Goal: Information Seeking & Learning: Learn about a topic

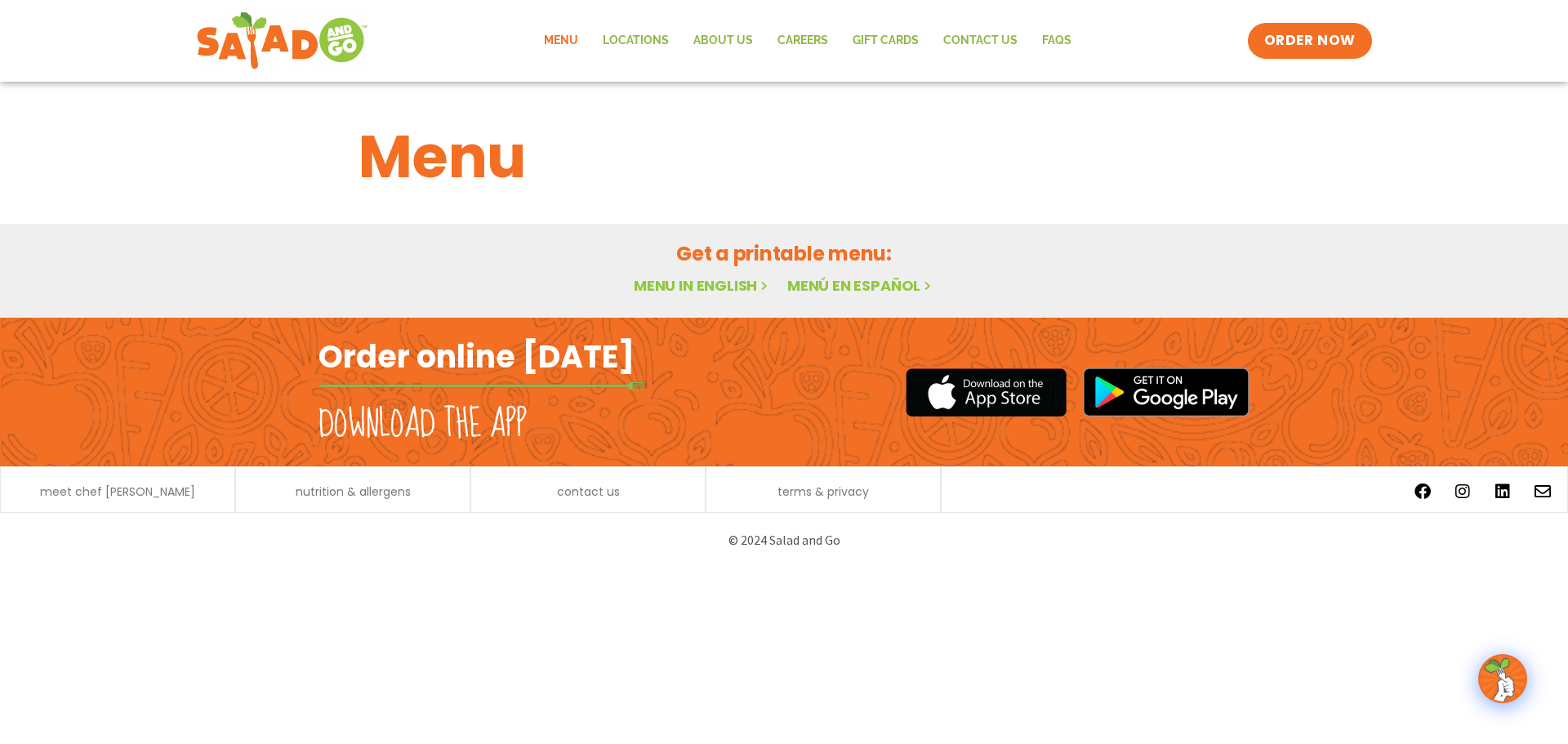
click at [740, 287] on link "Menu in English" at bounding box center [702, 285] width 137 height 20
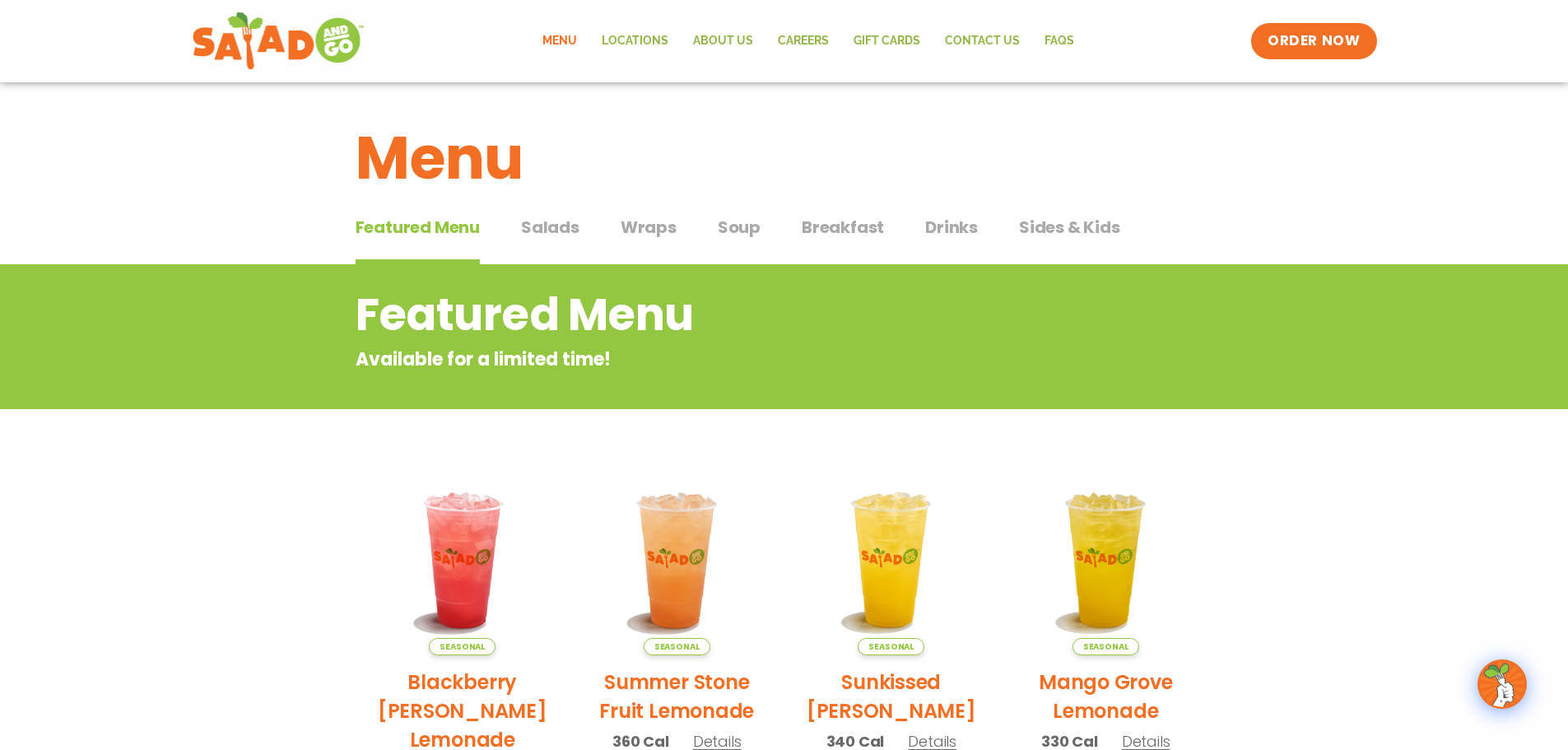
click at [563, 222] on span "Salads" at bounding box center [551, 227] width 58 height 25
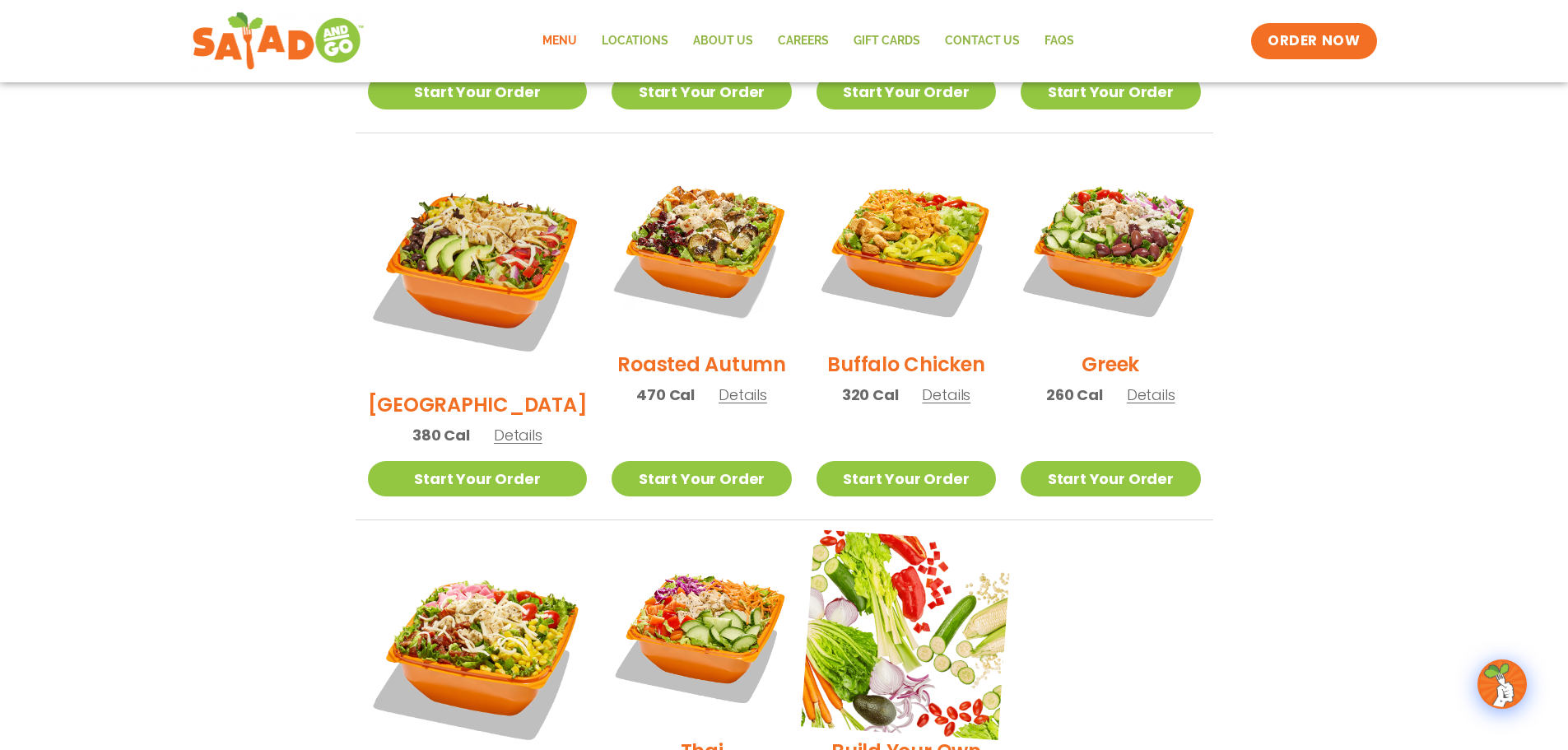
scroll to position [741, 0]
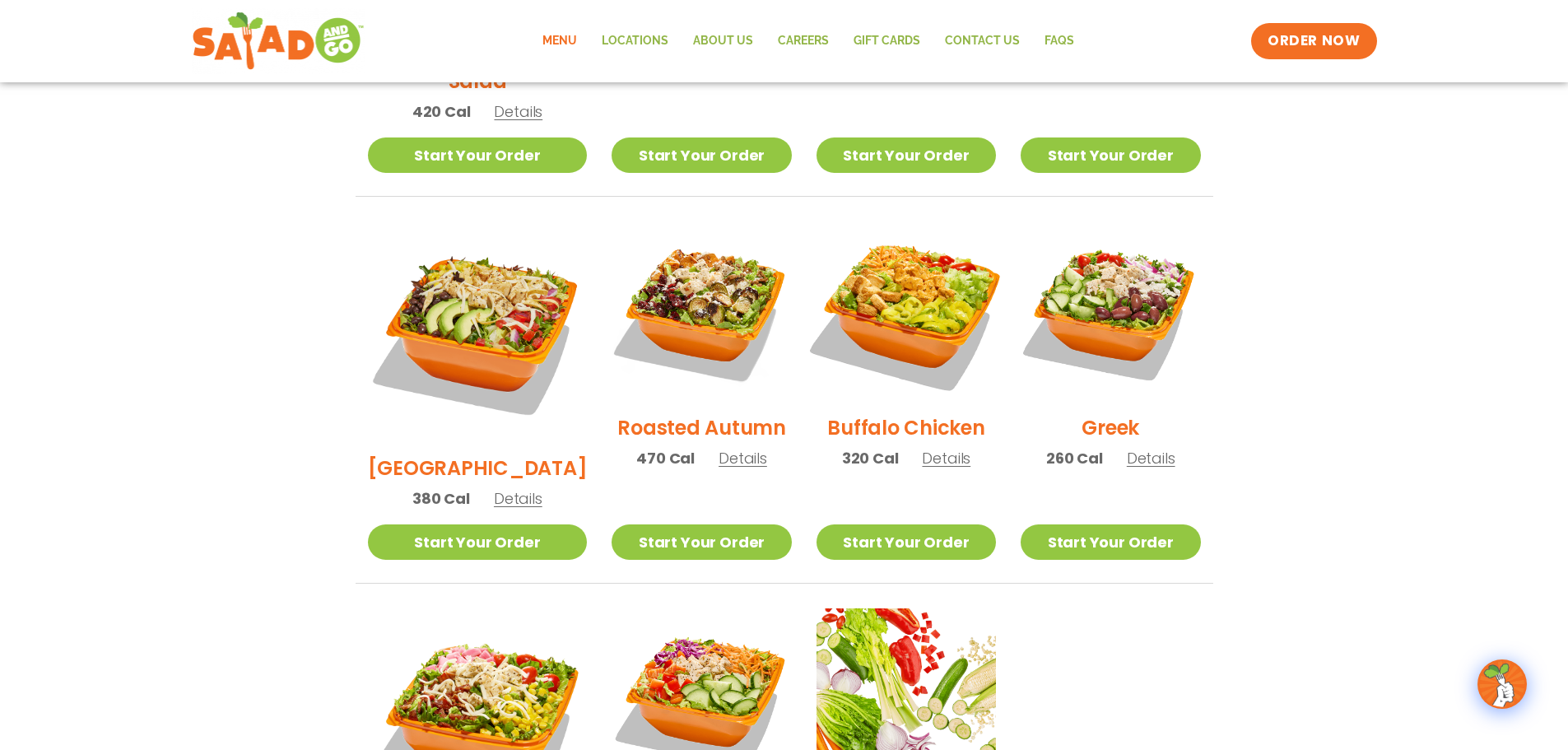
click at [870, 285] on img at bounding box center [906, 311] width 210 height 210
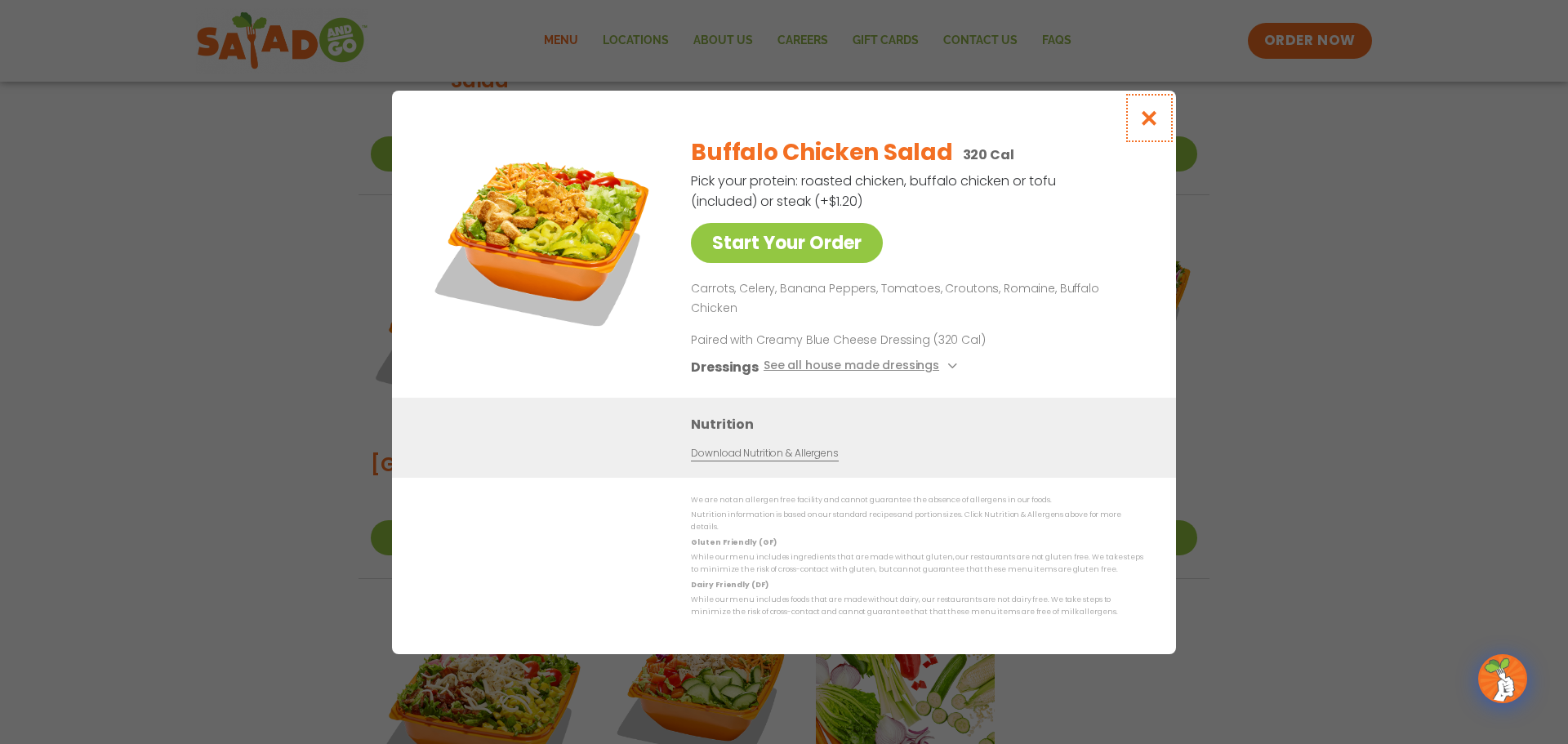
click at [1164, 134] on button "Close modal" at bounding box center [1150, 118] width 53 height 54
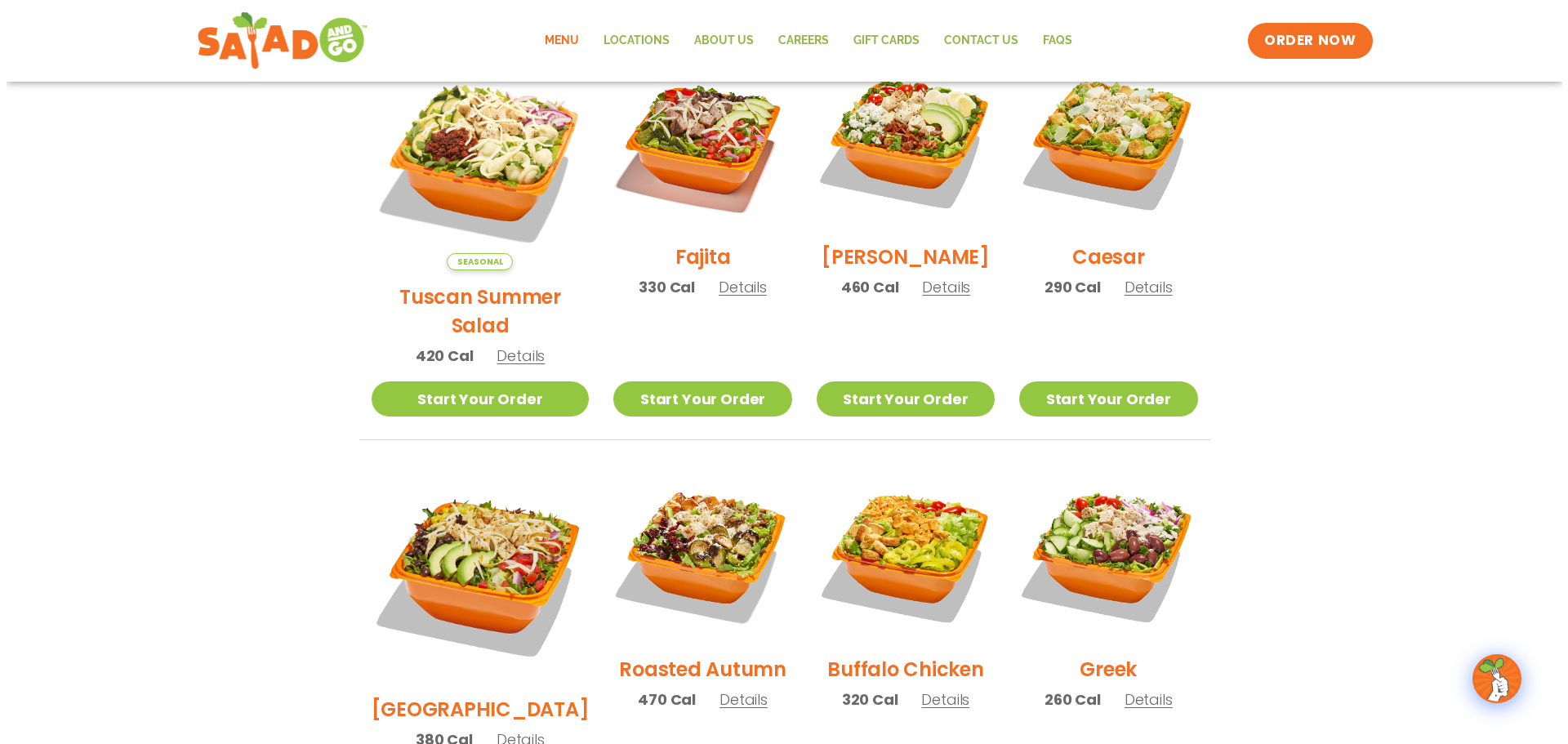
scroll to position [245, 0]
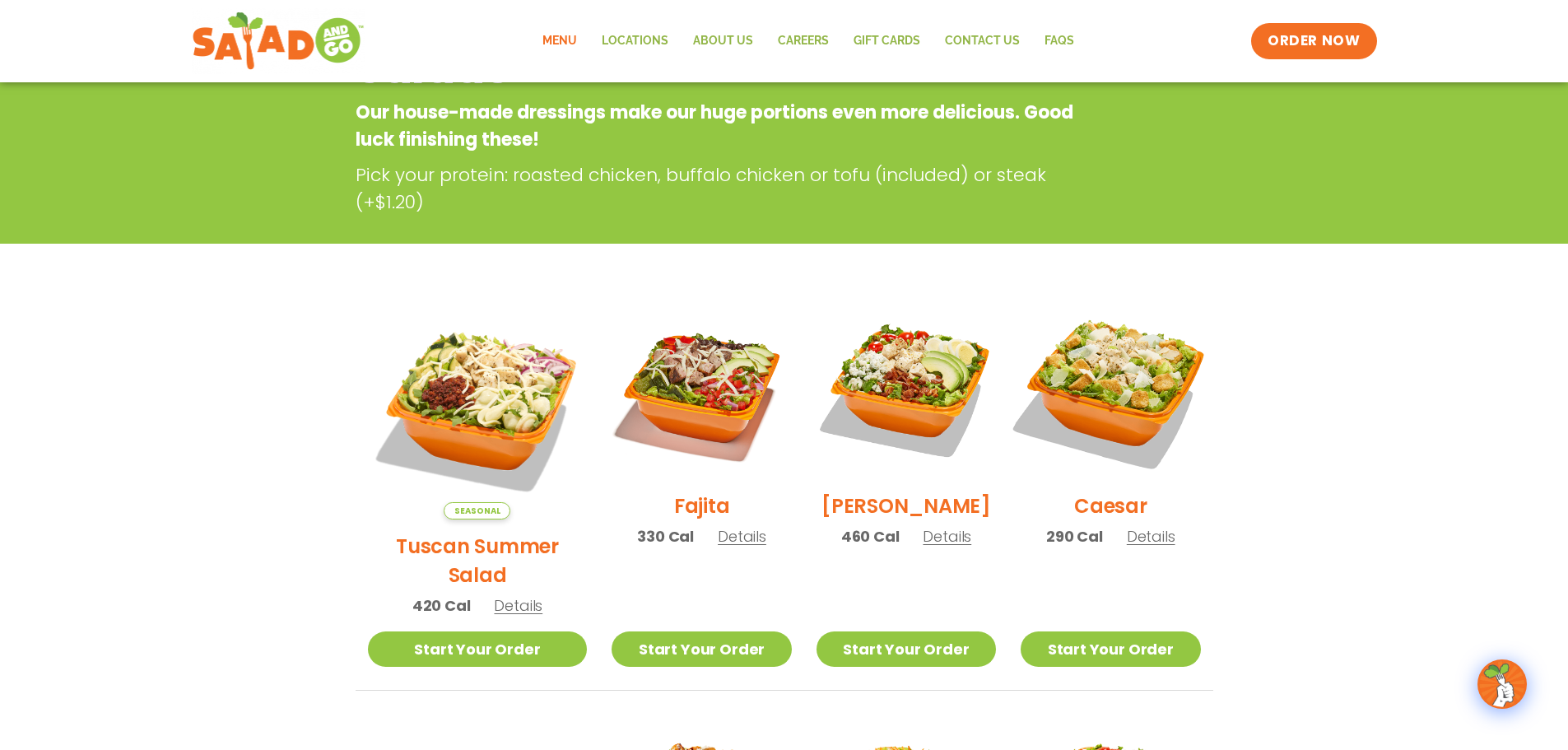
click at [1146, 400] on img at bounding box center [1110, 389] width 210 height 210
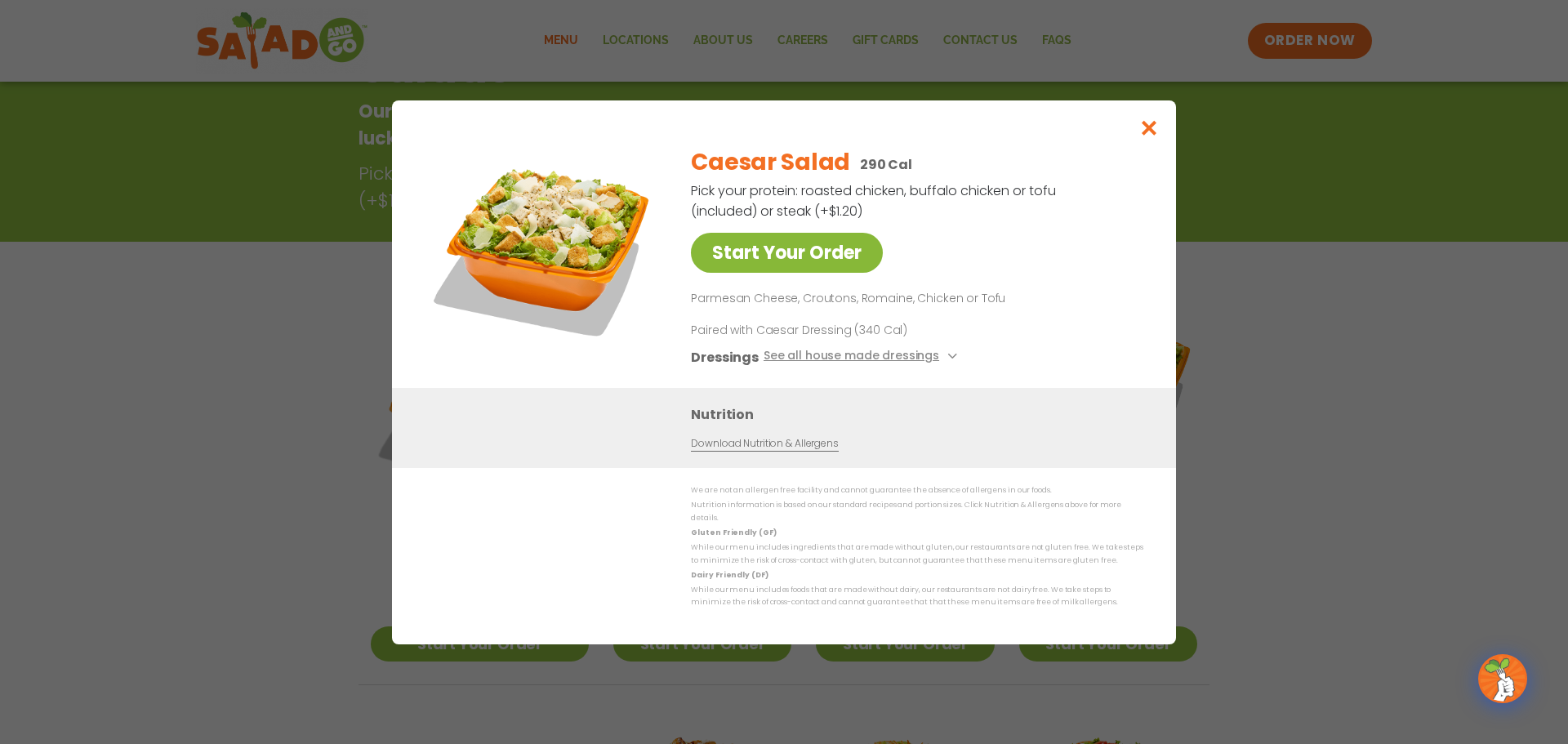
click at [755, 257] on link "Start Your Order" at bounding box center [787, 253] width 192 height 40
